Goal: Navigation & Orientation: Find specific page/section

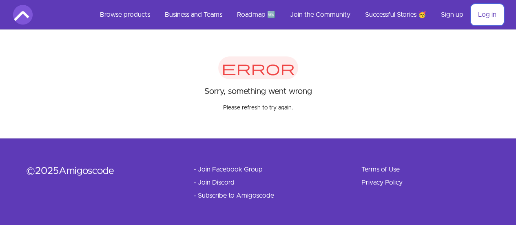
click at [477, 14] on link "Log in" at bounding box center [487, 15] width 31 height 20
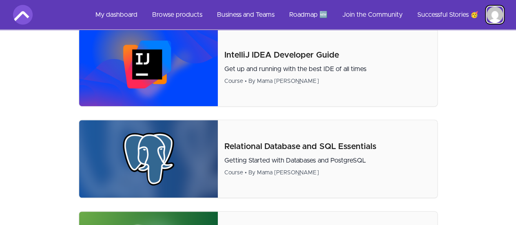
scroll to position [42, 0]
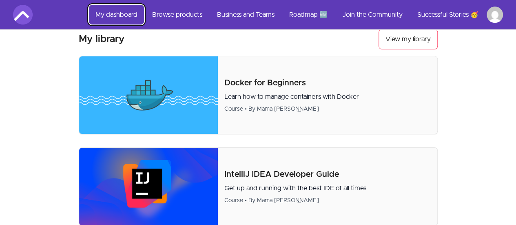
click at [118, 13] on link "My dashboard" at bounding box center [116, 15] width 55 height 20
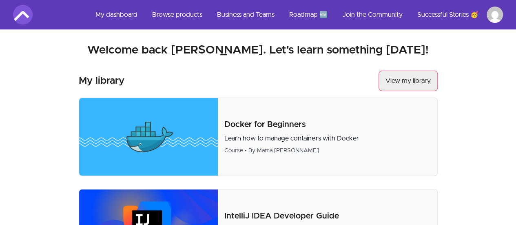
click at [405, 82] on link "View my library" at bounding box center [408, 81] width 59 height 20
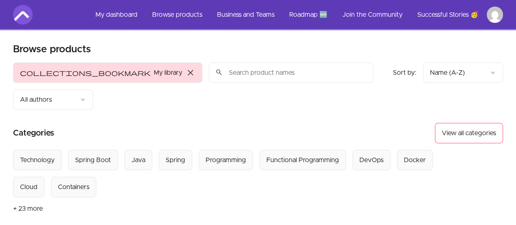
click at [72, 72] on button "collections_bookmark My library close" at bounding box center [107, 72] width 189 height 20
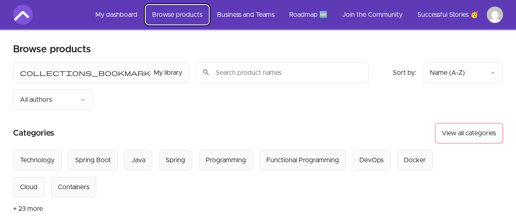
click at [173, 10] on link "Browse products" at bounding box center [177, 15] width 63 height 20
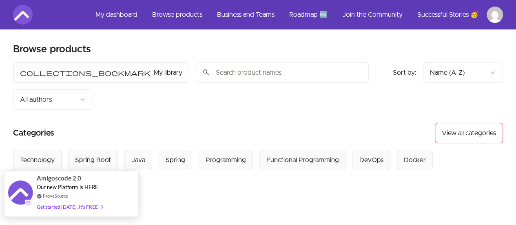
click at [77, 205] on div "Get started today. It's FREE" at bounding box center [70, 206] width 66 height 9
